Goal: Navigation & Orientation: Find specific page/section

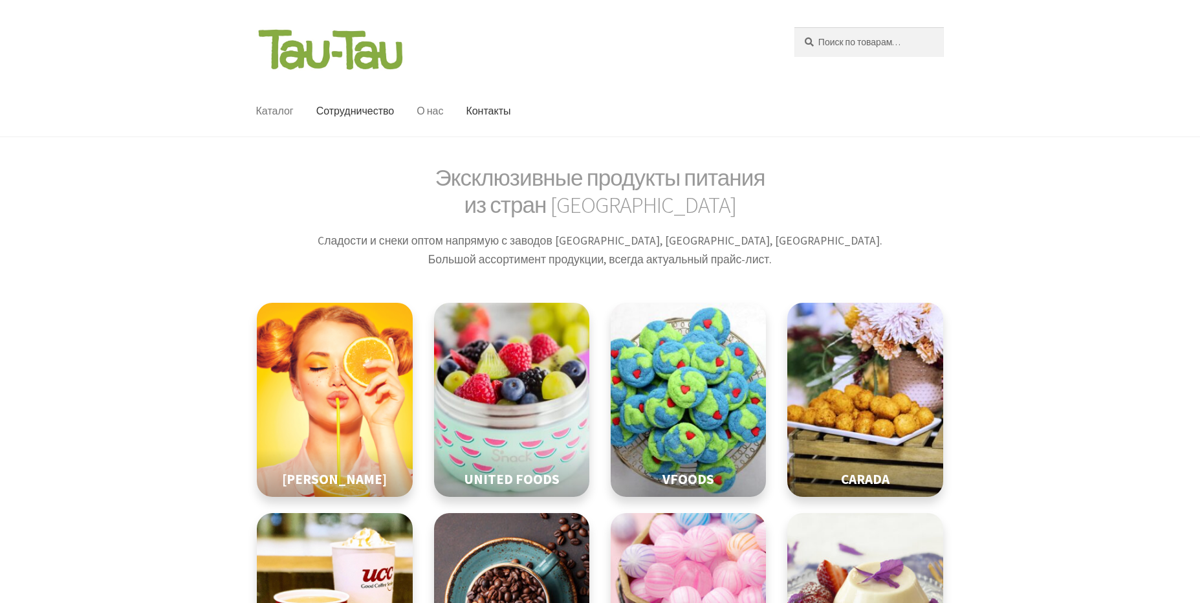
click at [437, 100] on link "О нас" at bounding box center [429, 111] width 47 height 50
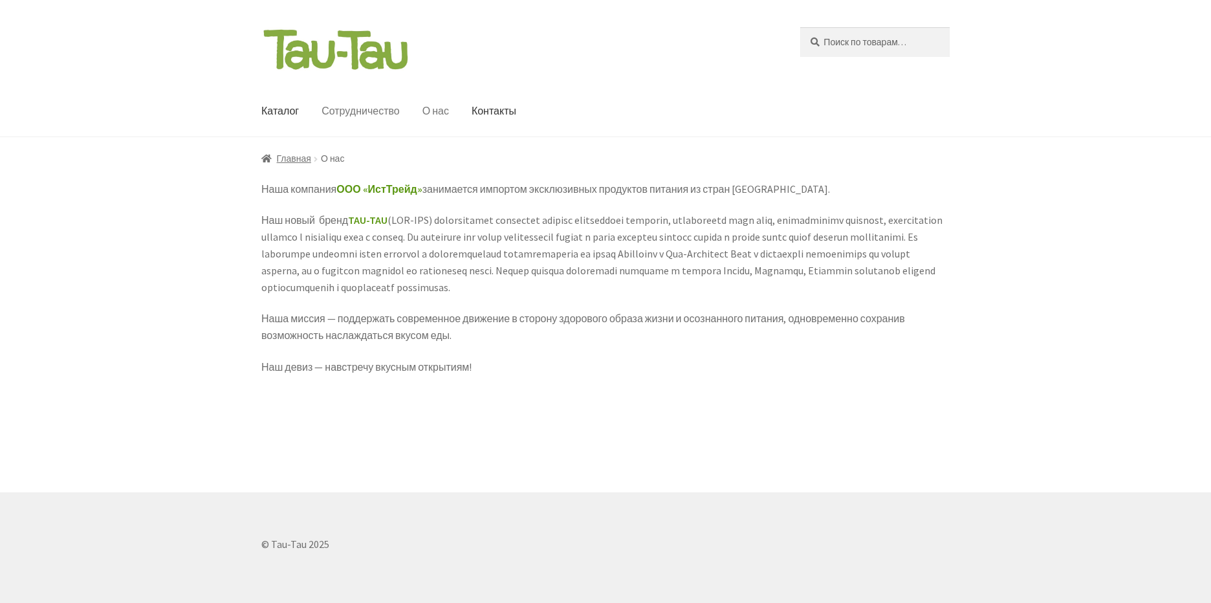
click at [338, 86] on link "Сотрудничество" at bounding box center [360, 111] width 99 height 50
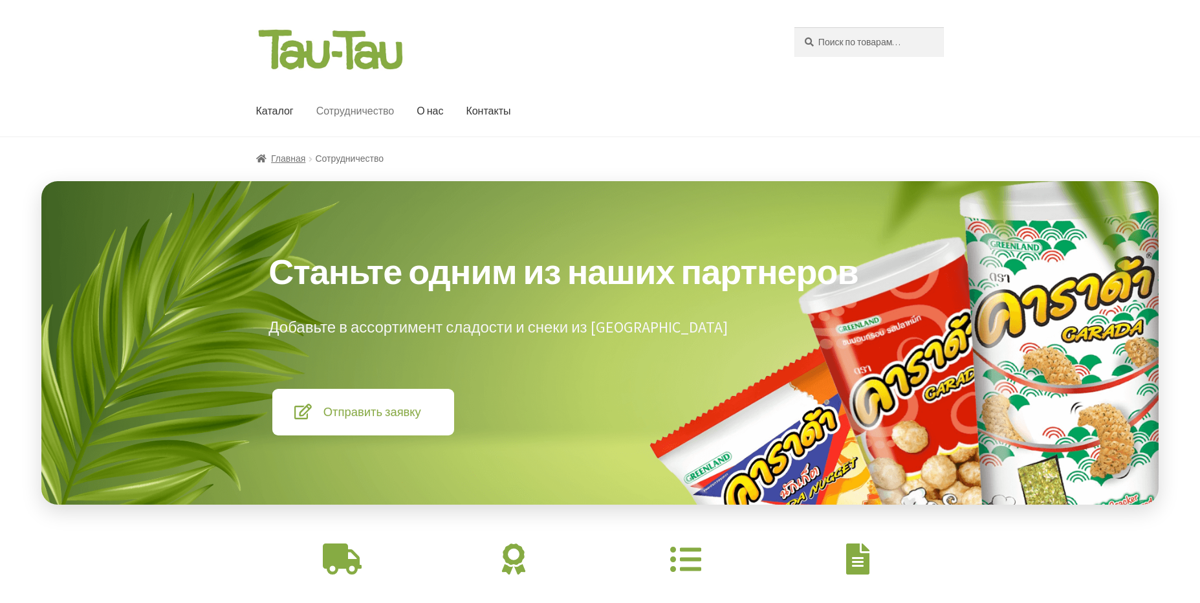
scroll to position [54, 0]
